Goal: Information Seeking & Learning: Learn about a topic

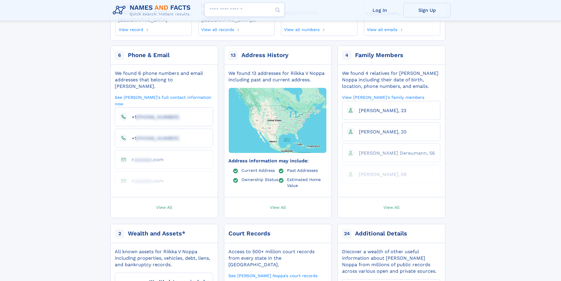
scroll to position [85, 0]
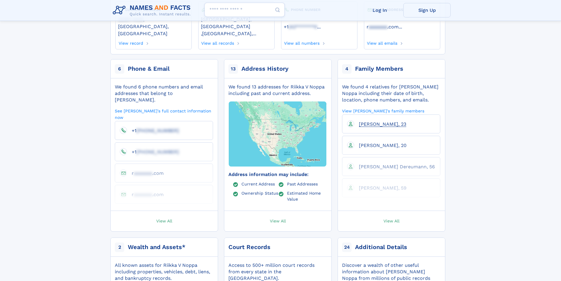
click at [389, 121] on span "[PERSON_NAME], 23" at bounding box center [382, 124] width 47 height 6
